Goal: Browse casually

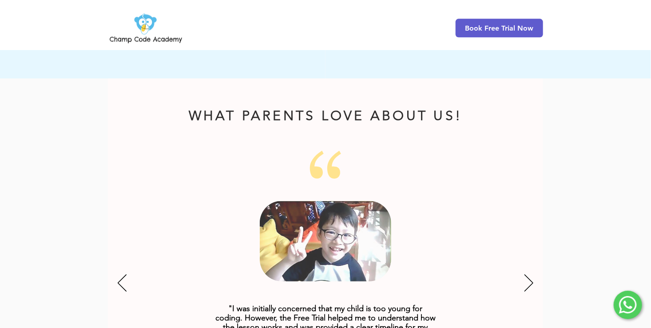
scroll to position [1021, 0]
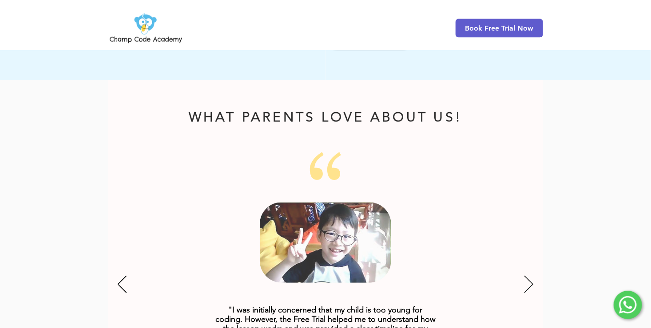
click at [513, 265] on div "Slideshow" at bounding box center [325, 285] width 435 height 266
click at [531, 276] on icon "Next" at bounding box center [528, 284] width 9 height 17
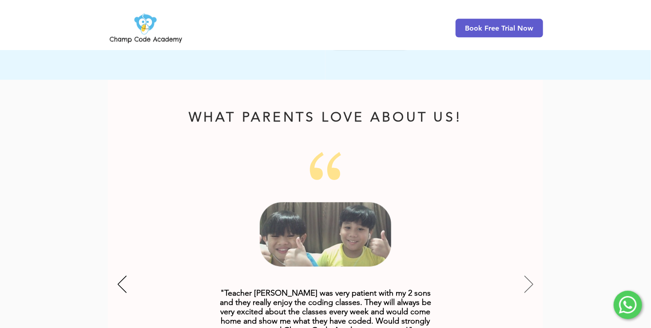
click at [531, 276] on icon "Next" at bounding box center [528, 284] width 9 height 17
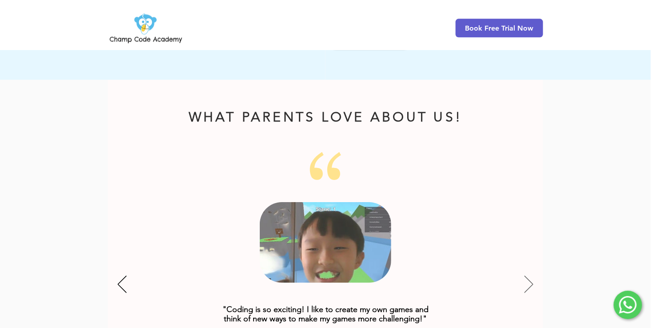
click at [531, 276] on icon "Next" at bounding box center [528, 284] width 9 height 17
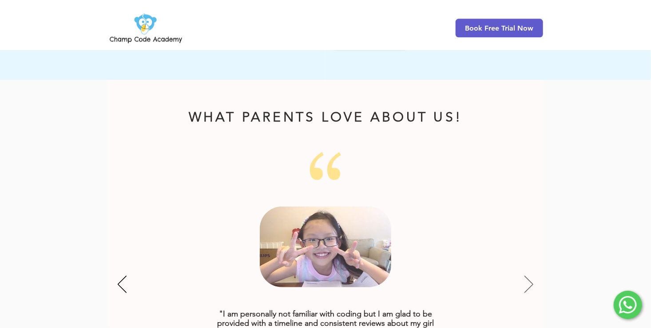
click at [531, 276] on icon "Next" at bounding box center [528, 284] width 9 height 17
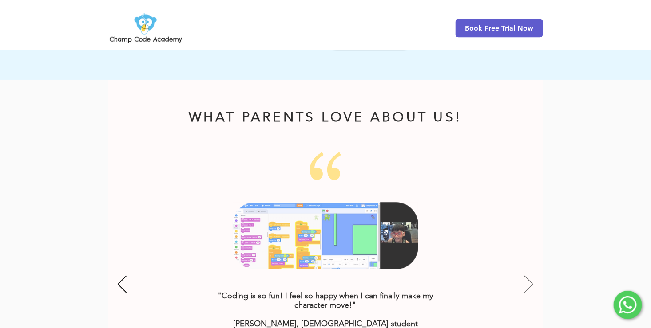
click at [531, 276] on icon "Next" at bounding box center [528, 284] width 9 height 17
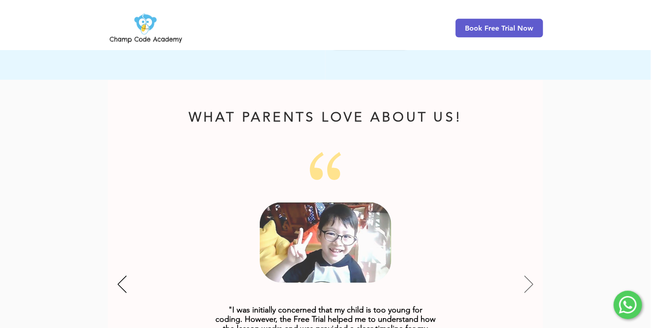
click at [531, 276] on icon "Next" at bounding box center [528, 284] width 9 height 17
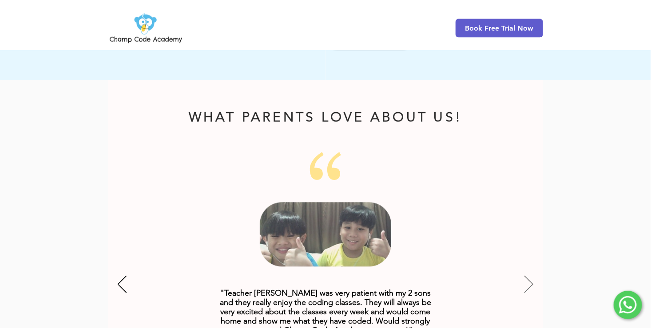
click at [531, 276] on icon "Next" at bounding box center [528, 284] width 9 height 17
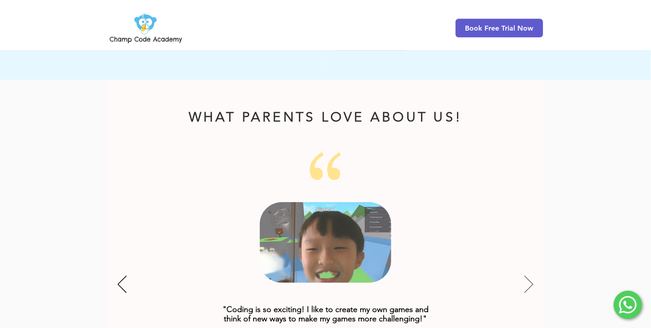
click at [531, 276] on icon "Next" at bounding box center [528, 284] width 9 height 17
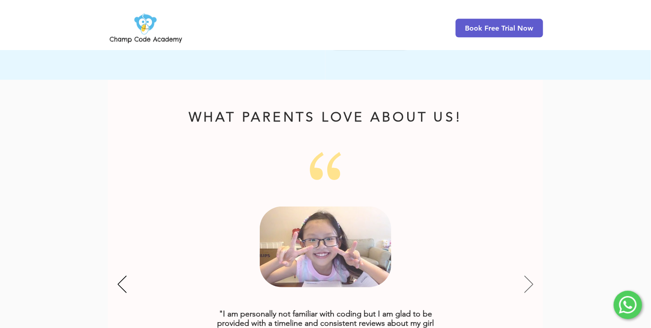
click at [531, 276] on icon "Next" at bounding box center [528, 284] width 9 height 17
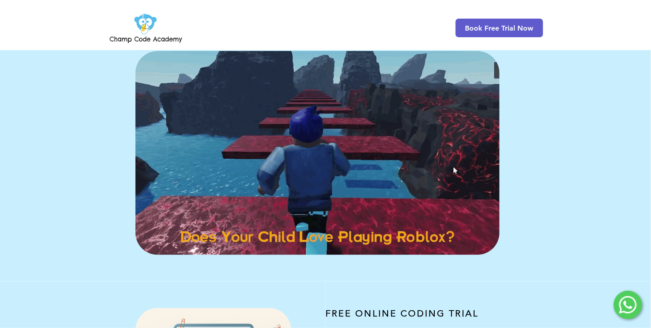
scroll to position [0, 0]
